Goal: Task Accomplishment & Management: Complete application form

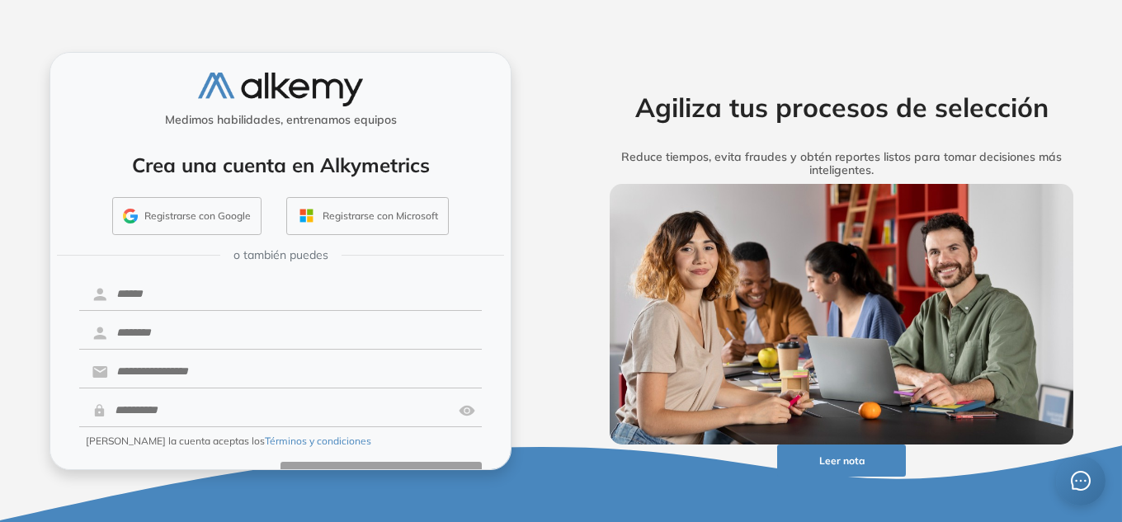
click at [205, 220] on button "Registrarse con Google" at bounding box center [186, 216] width 149 height 38
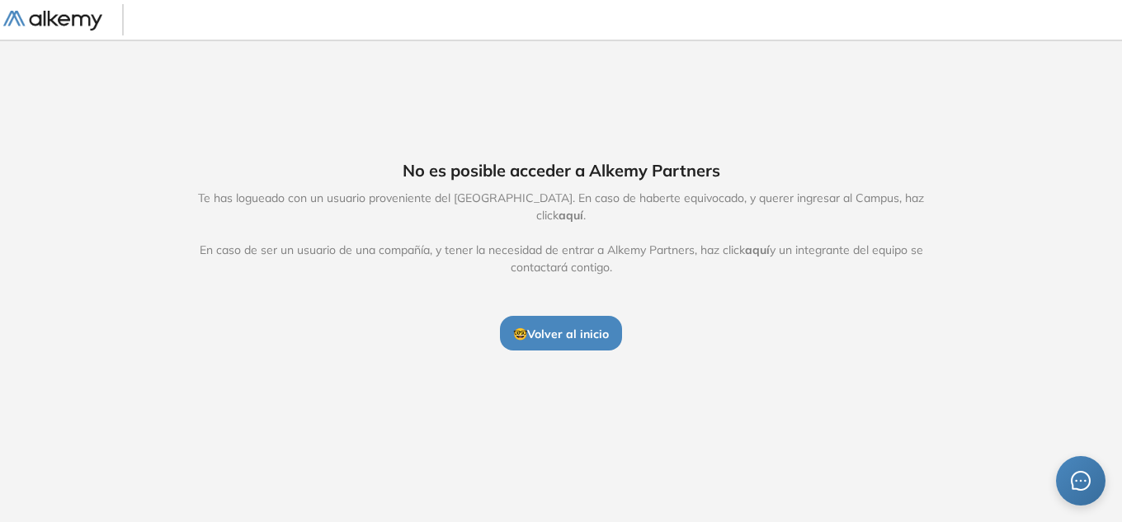
click at [569, 327] on span "🤓 Volver al inicio" at bounding box center [561, 334] width 96 height 15
